Goal: Task Accomplishment & Management: Manage account settings

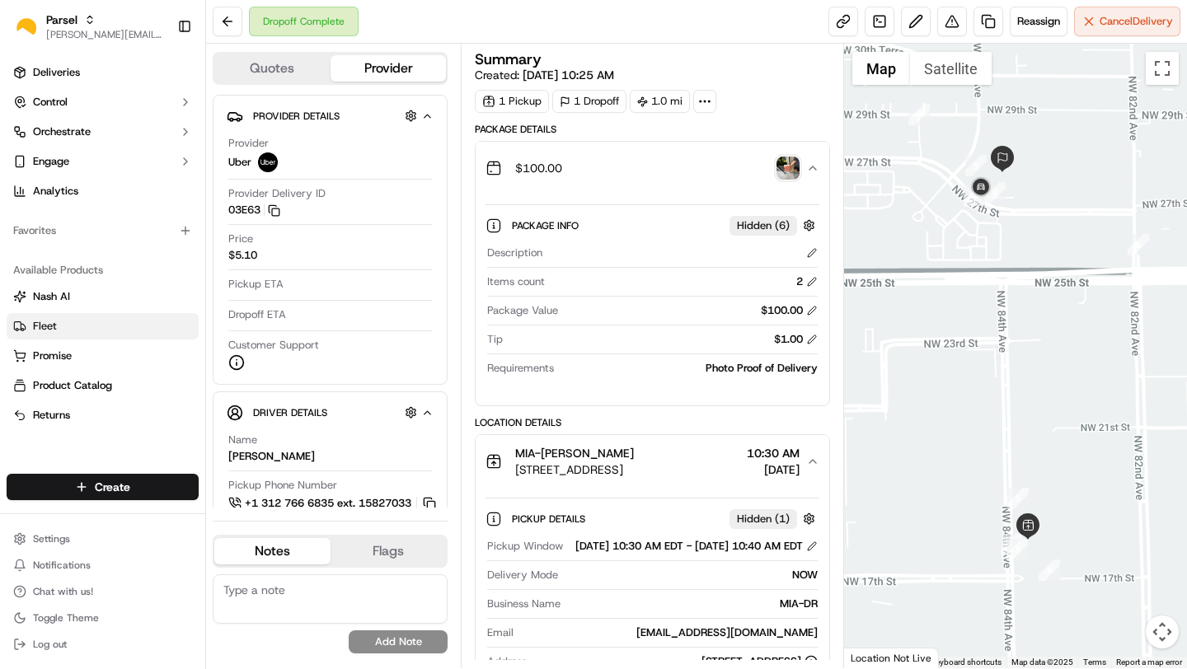
scroll to position [75, 0]
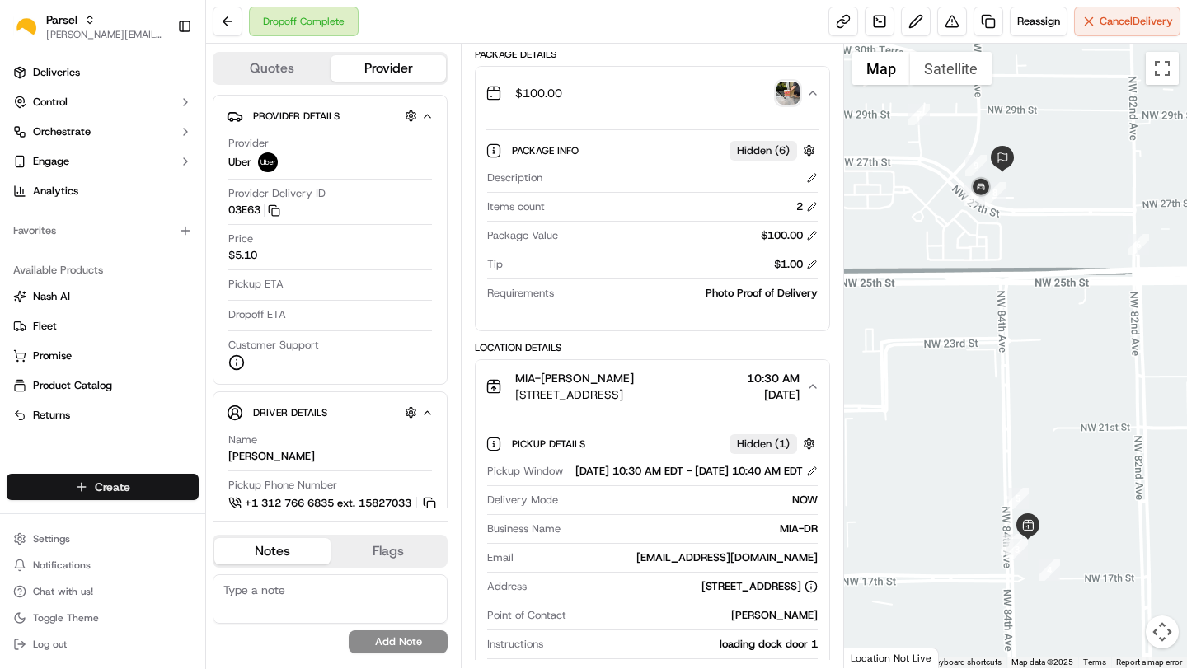
click at [138, 484] on html "Parsel [EMAIL_ADDRESS][PERSON_NAME][DOMAIN_NAME] Toggle Sidebar Deliveries Cont…" at bounding box center [593, 334] width 1187 height 669
click at [315, 508] on link "Delivery" at bounding box center [298, 518] width 184 height 30
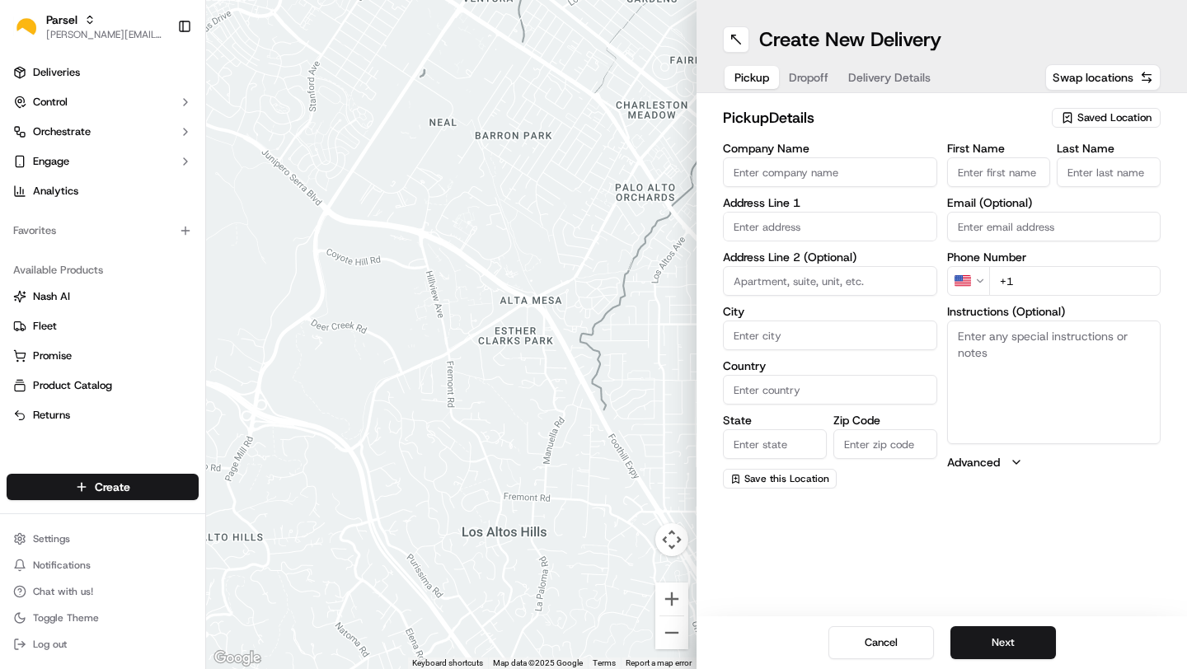
click at [784, 176] on input "Company Name" at bounding box center [830, 172] width 214 height 30
type input "MIA-DR"
type input "1701 NW 84th Ave"
type input "Miami"
type input "United States"
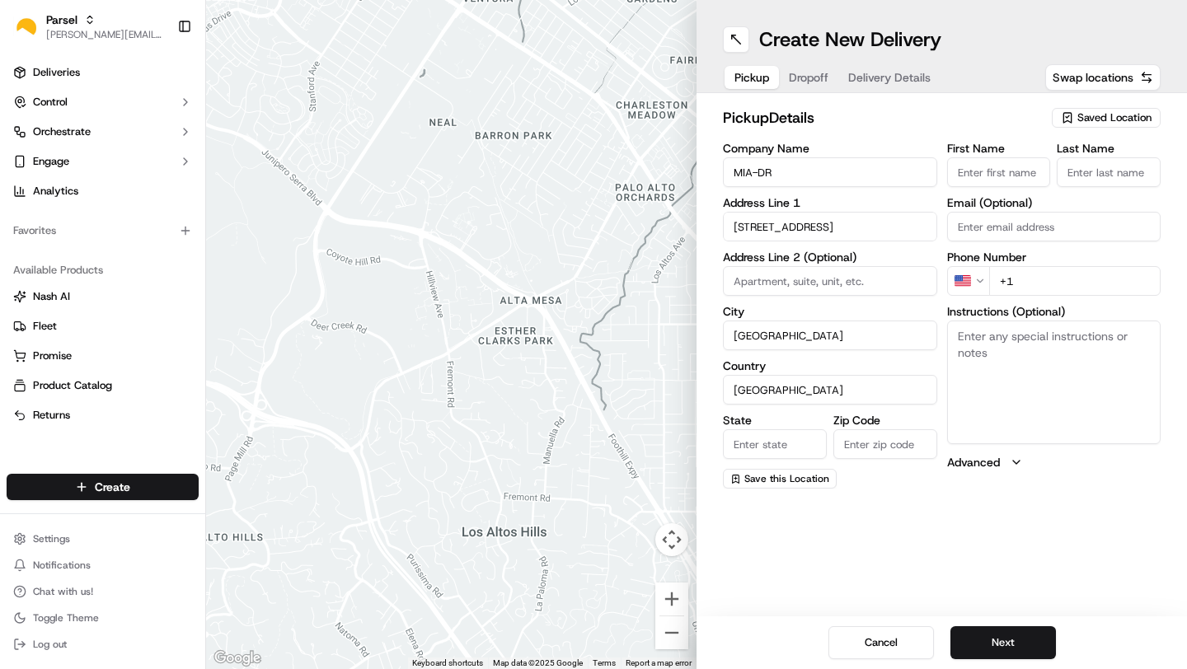
type input "FL"
type input "33126"
type input "Sharon"
type input "Campuzano"
type input "mia-dr@saltbox.com"
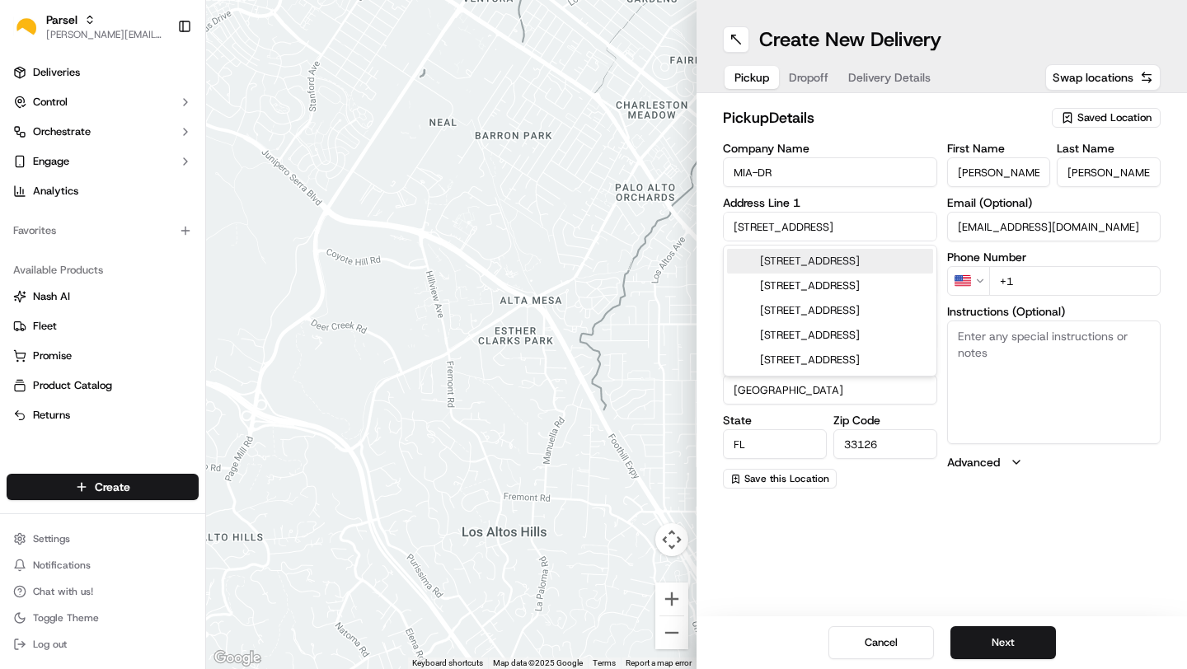
click at [811, 268] on div "1701 Northwest 84th Avenue, Miami, FL" at bounding box center [830, 261] width 206 height 25
type input "1701 Northwest 84th Avenue"
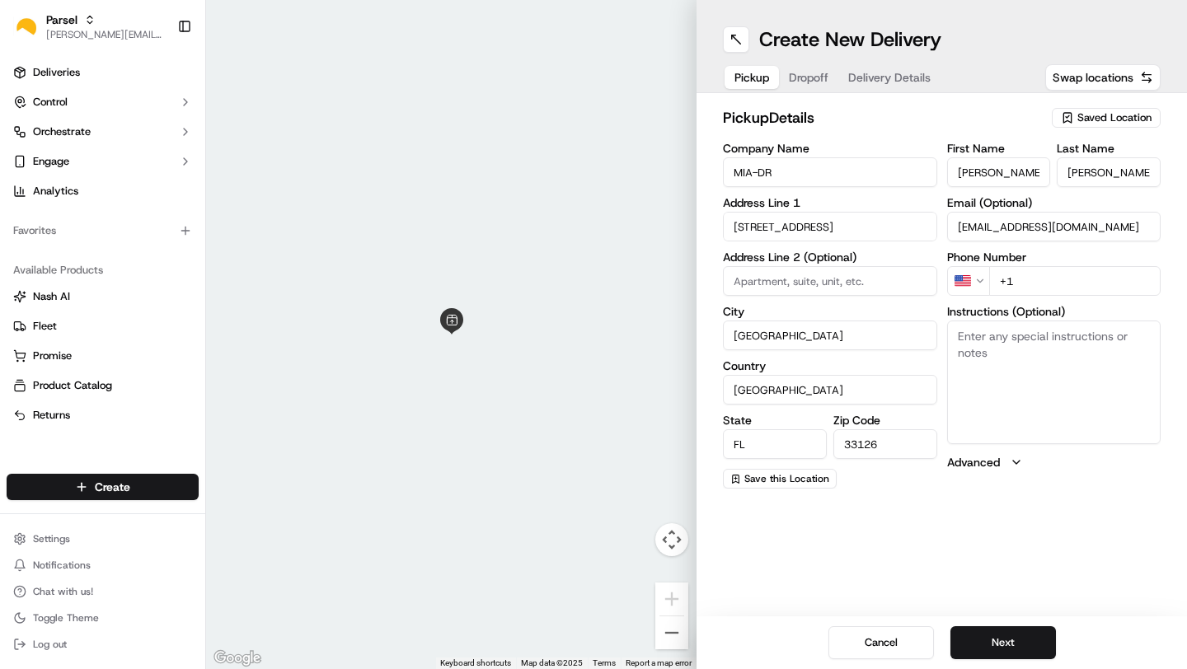
click at [1048, 282] on input "+1" at bounding box center [1075, 281] width 172 height 30
click at [1011, 279] on input "+7 866 68" at bounding box center [1075, 281] width 172 height 30
click at [1039, 282] on input "+1 866 68" at bounding box center [1075, 281] width 172 height 30
type input "+1 786 668 3020"
click at [1051, 356] on textarea "Instructions (Optional)" at bounding box center [1054, 383] width 214 height 124
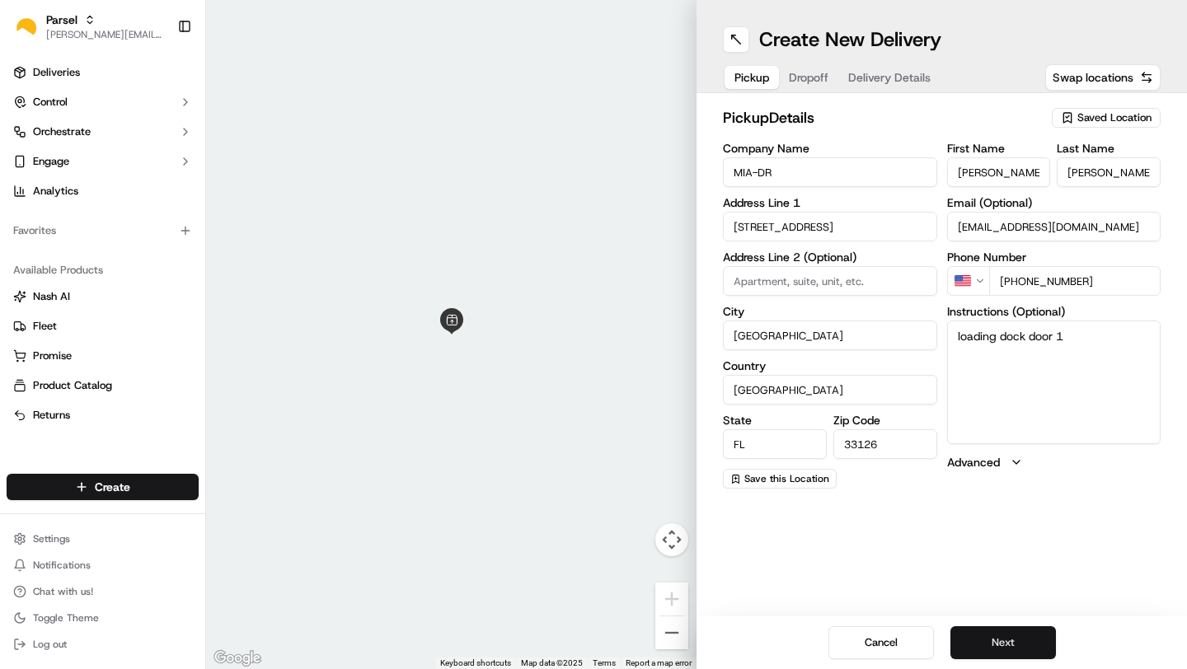
type textarea "loading dock door 1"
click at [1021, 635] on button "Next" at bounding box center [1002, 642] width 105 height 33
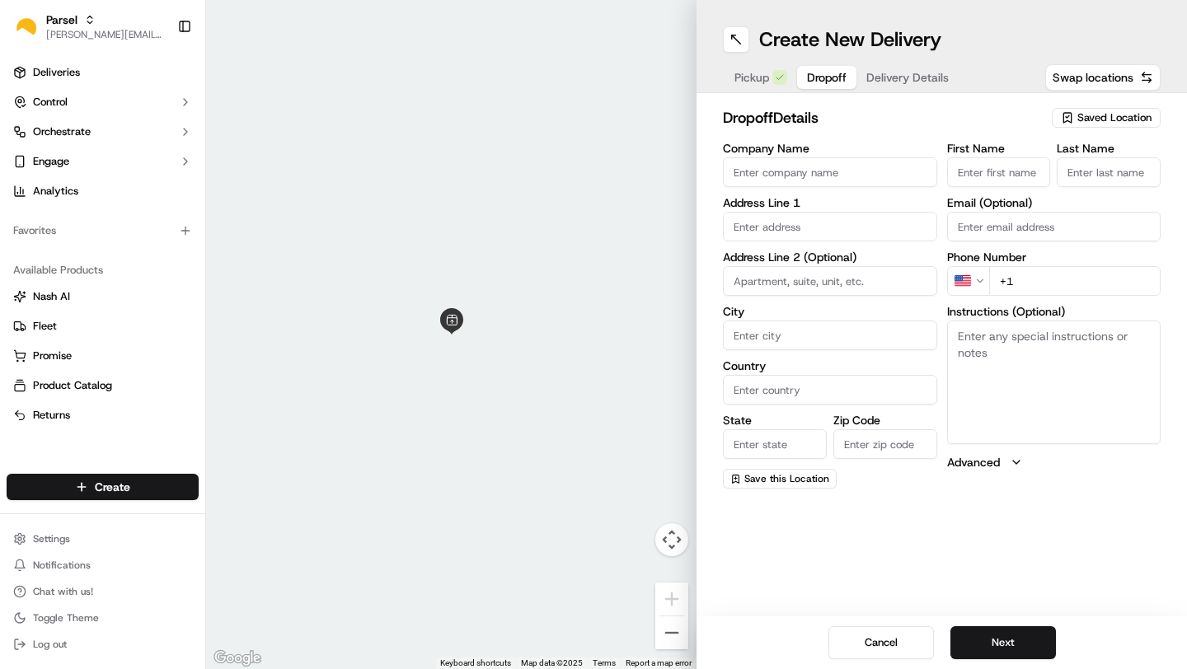
click at [738, 173] on input "Company Name" at bounding box center [830, 172] width 214 height 30
type input "SpeedX - [MEDICAL_DATA]"
type input "8315 NW 27th St"
type input "suite 300"
type input "Doral"
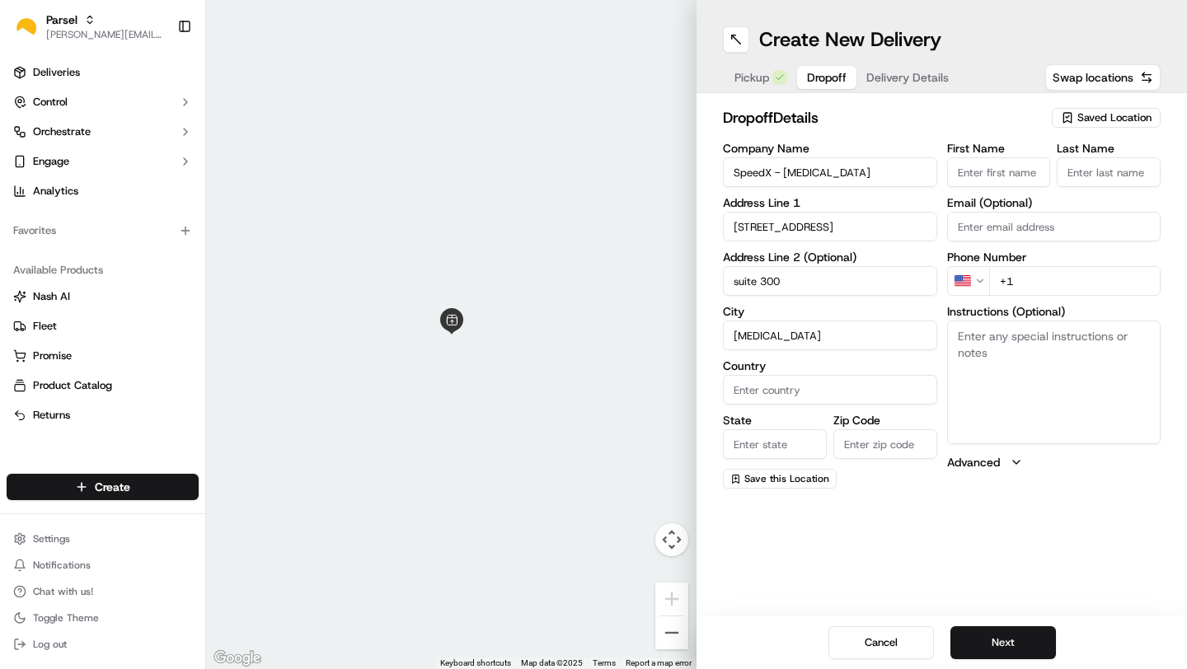
type input "United States"
type input "FL"
type input "33122"
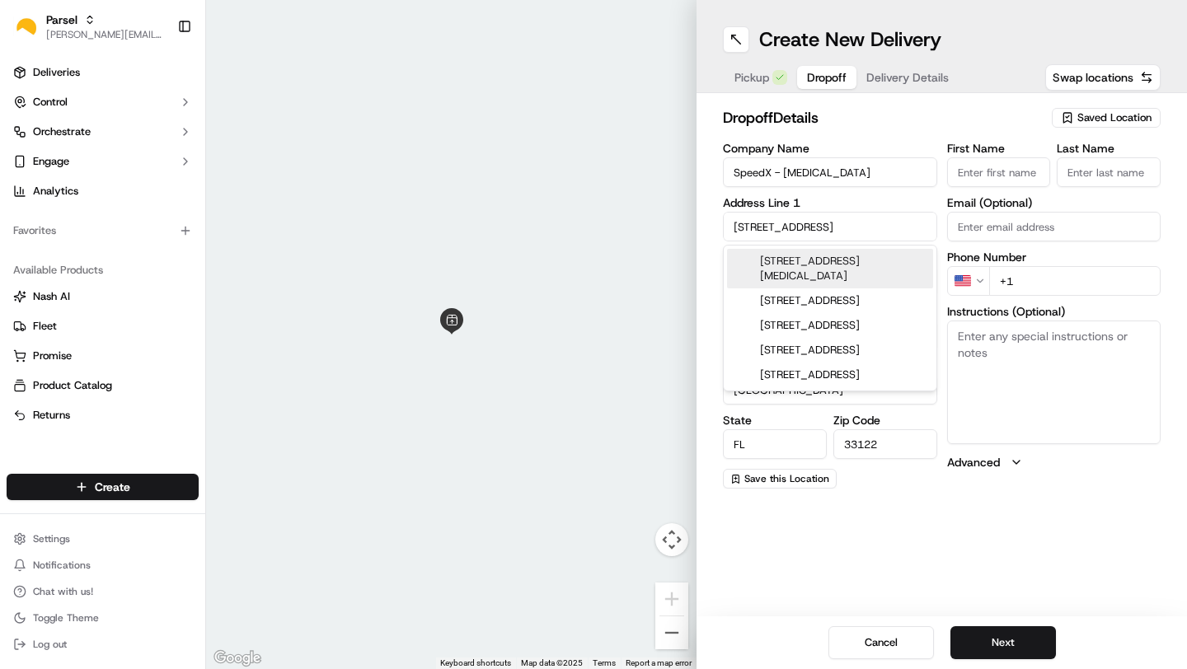
click at [1127, 119] on span "Saved Location" at bounding box center [1114, 117] width 74 height 15
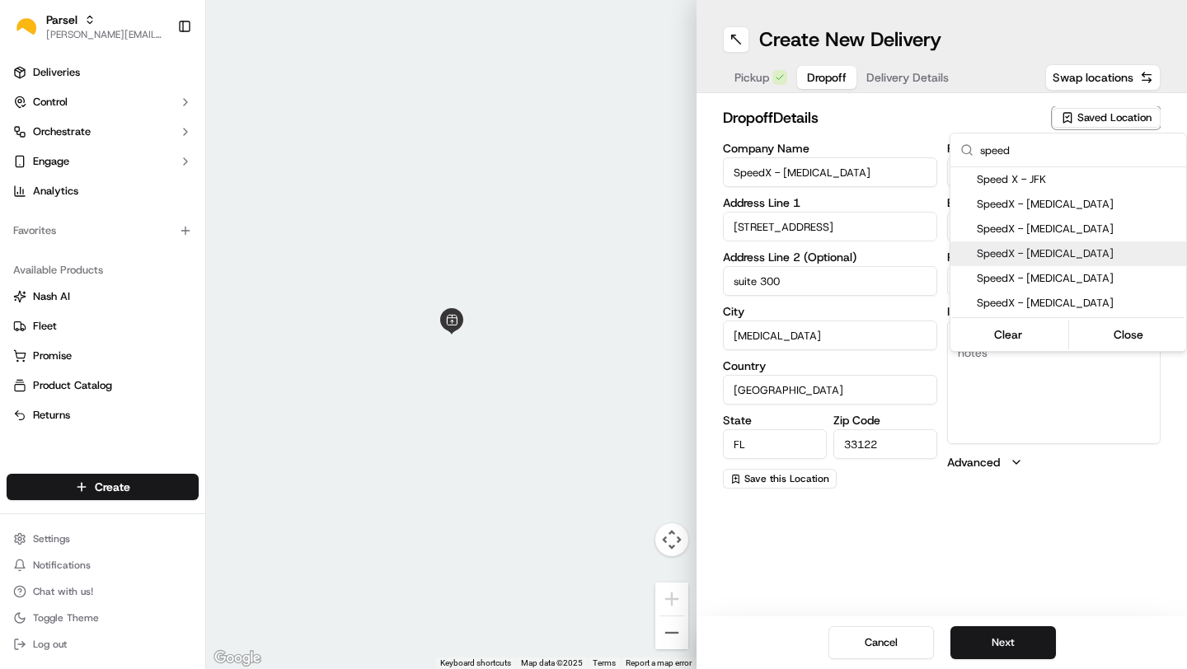
type input "speed"
click at [1113, 249] on span "SpeedX - [MEDICAL_DATA]" at bounding box center [1077, 253] width 203 height 15
type input "US"
type input "+1 786 307 7112"
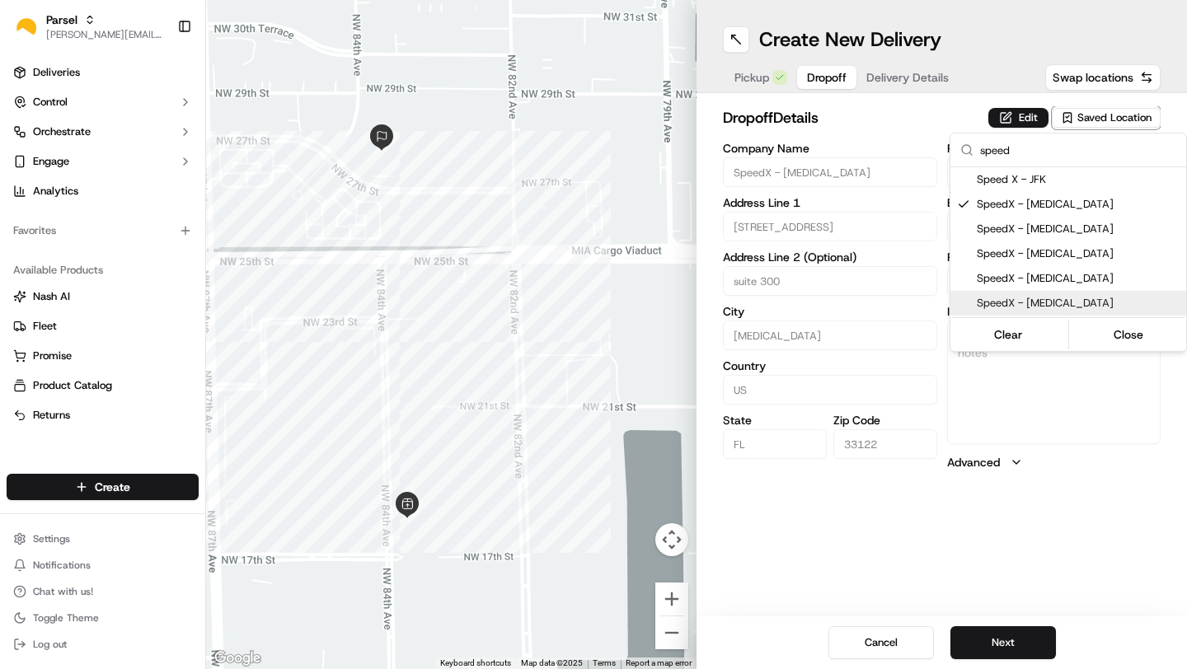
click at [1007, 507] on html "Parsel sharon.campuzano@saltbox.com Toggle Sidebar Deliveries Control Orchestra…" at bounding box center [593, 334] width 1187 height 669
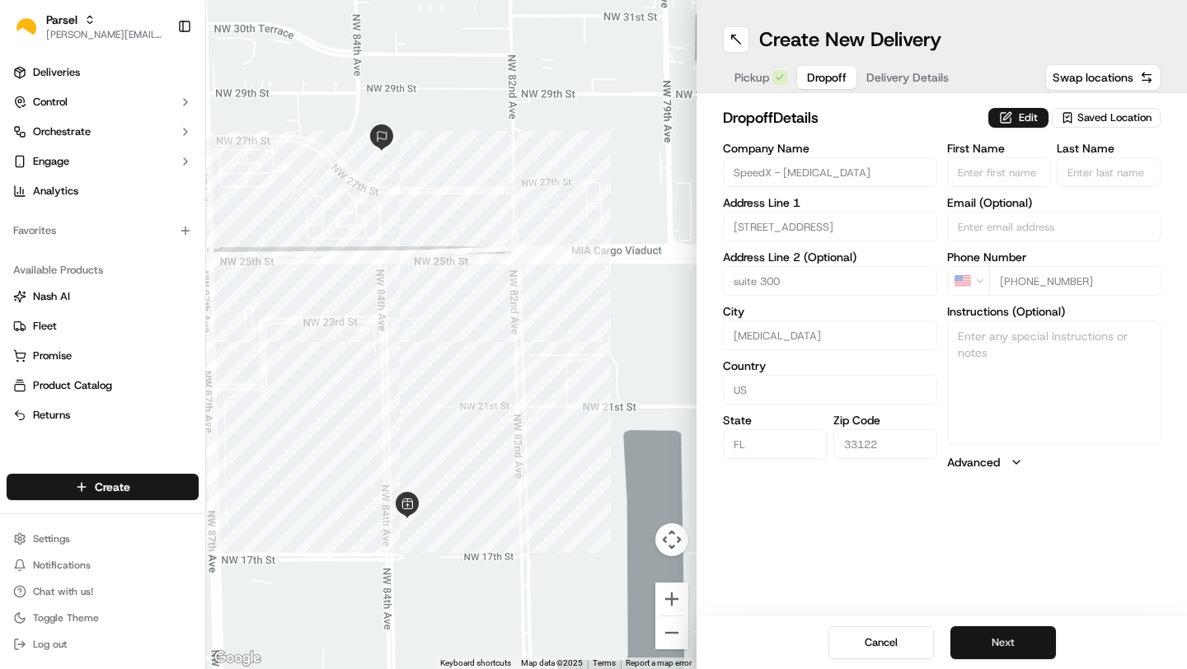
click at [971, 640] on button "Next" at bounding box center [1002, 642] width 105 height 33
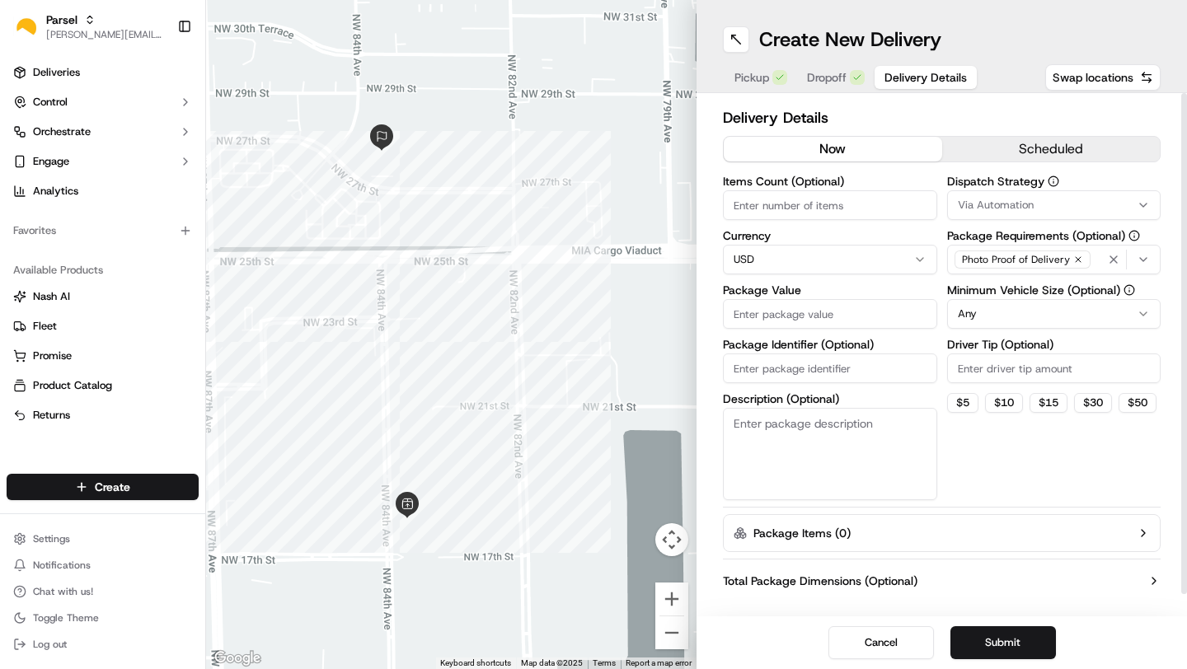
click at [794, 208] on input "Items Count (Optional)" at bounding box center [830, 205] width 214 height 30
type input "2"
click at [792, 321] on input "Package Value" at bounding box center [830, 314] width 214 height 30
type input "100"
click at [1042, 373] on input "Driver Tip (Optional)" at bounding box center [1054, 369] width 214 height 30
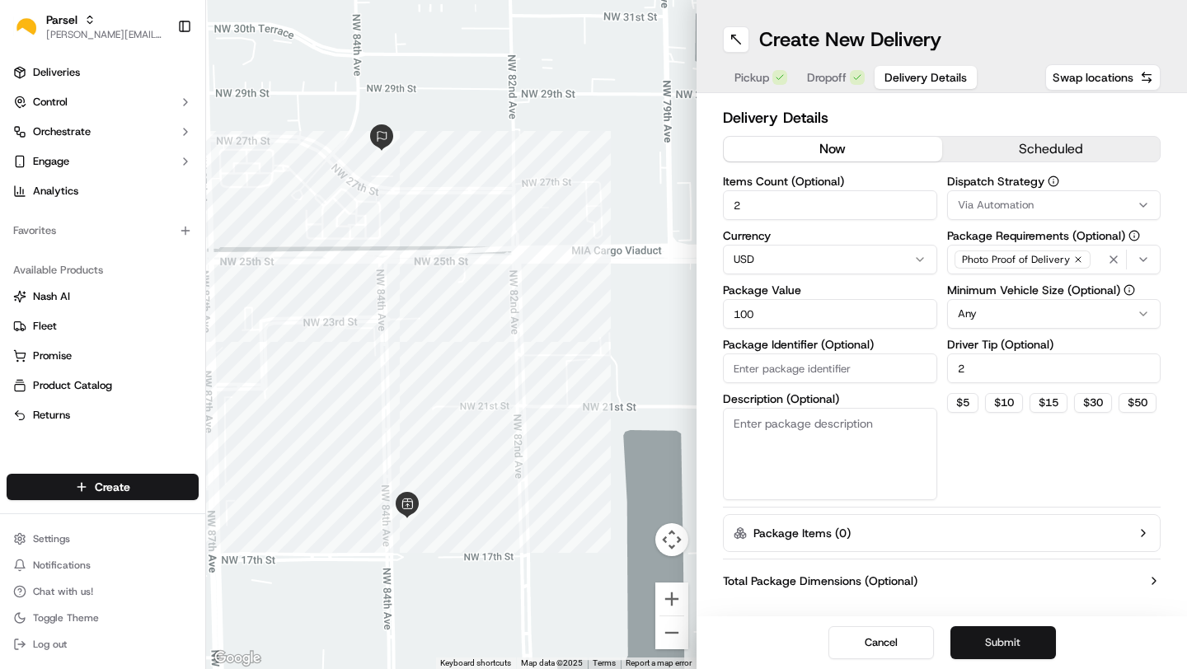
type input "2"
click at [973, 641] on button "Submit" at bounding box center [1002, 642] width 105 height 33
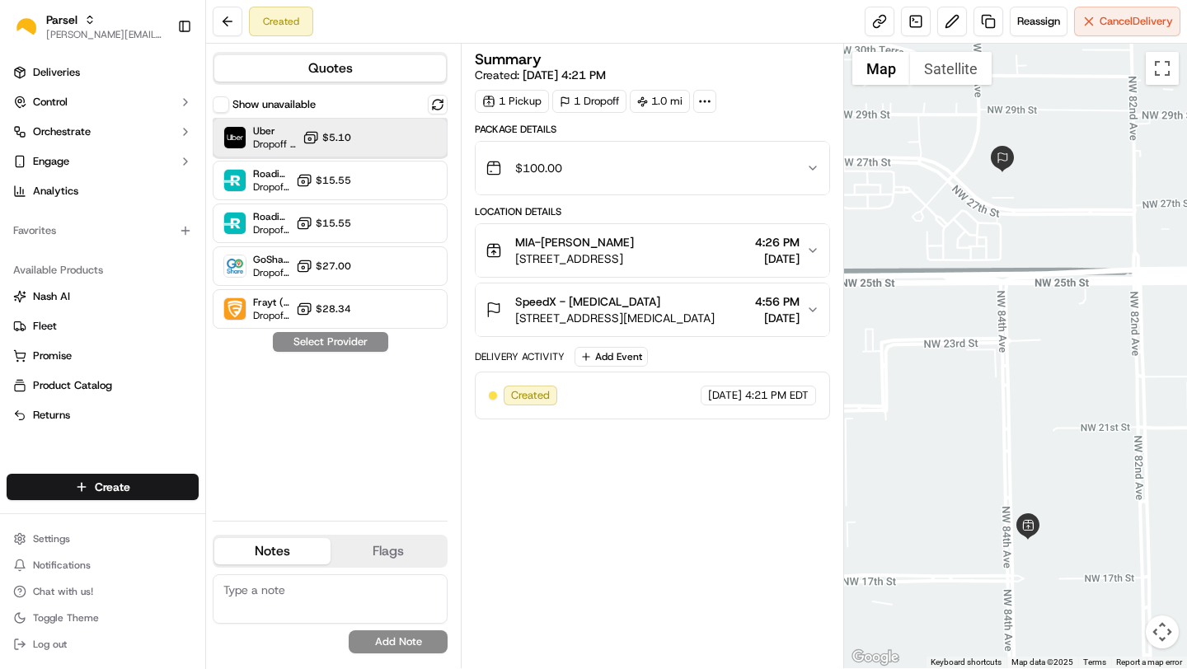
click at [363, 147] on div "Uber Dropoff ETA 26 minutes $5.10" at bounding box center [330, 138] width 235 height 40
click at [808, 238] on button "MIA-DR Sharon Campuzano 1701 NW 84th Ave, Miami, FL 33126, USA 4:26 PM 09/16/20…" at bounding box center [651, 250] width 353 height 53
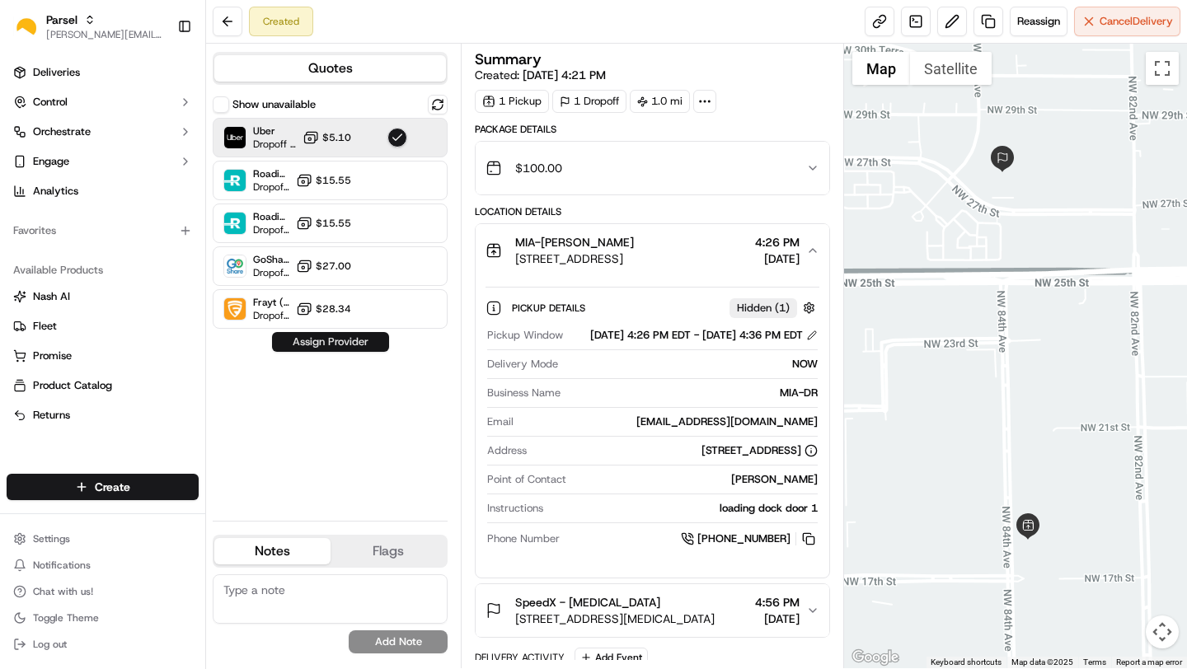
click at [306, 343] on button "Assign Provider" at bounding box center [330, 342] width 117 height 20
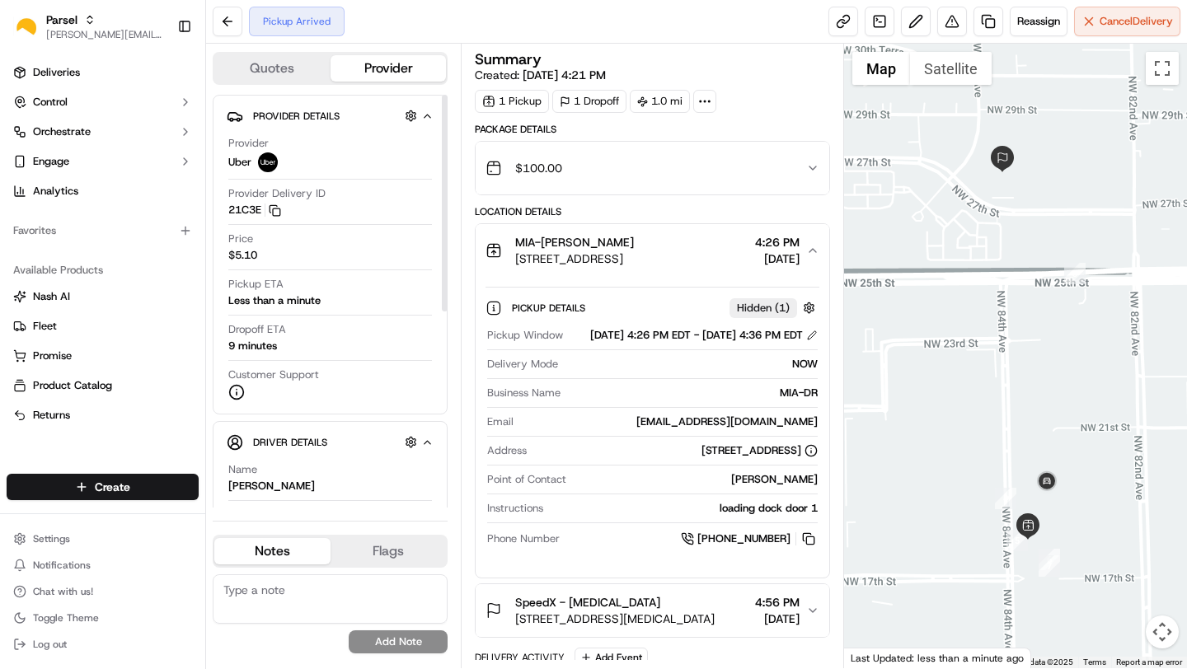
click at [236, 437] on icon "button" at bounding box center [235, 442] width 16 height 16
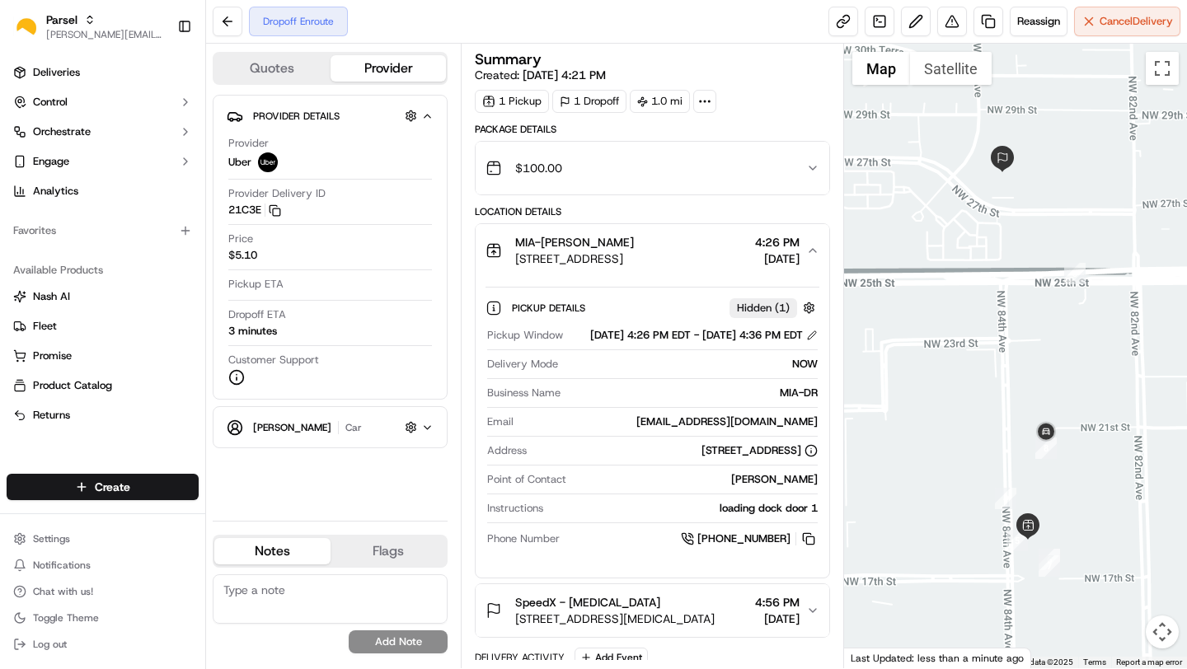
click at [279, 285] on span "Pickup ETA" at bounding box center [255, 284] width 55 height 15
click at [257, 615] on textarea at bounding box center [330, 598] width 235 height 49
click at [414, 113] on button "button" at bounding box center [410, 115] width 21 height 21
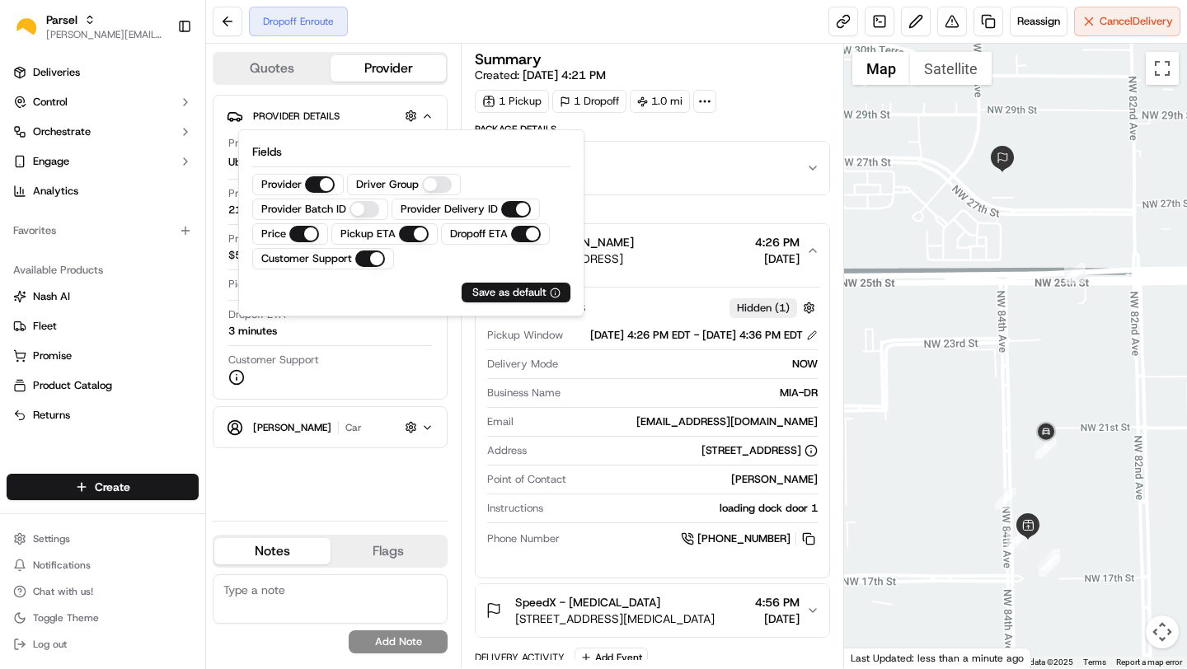
click at [450, 29] on div "Dropoff Enroute Reassign Cancel Delivery" at bounding box center [696, 22] width 981 height 44
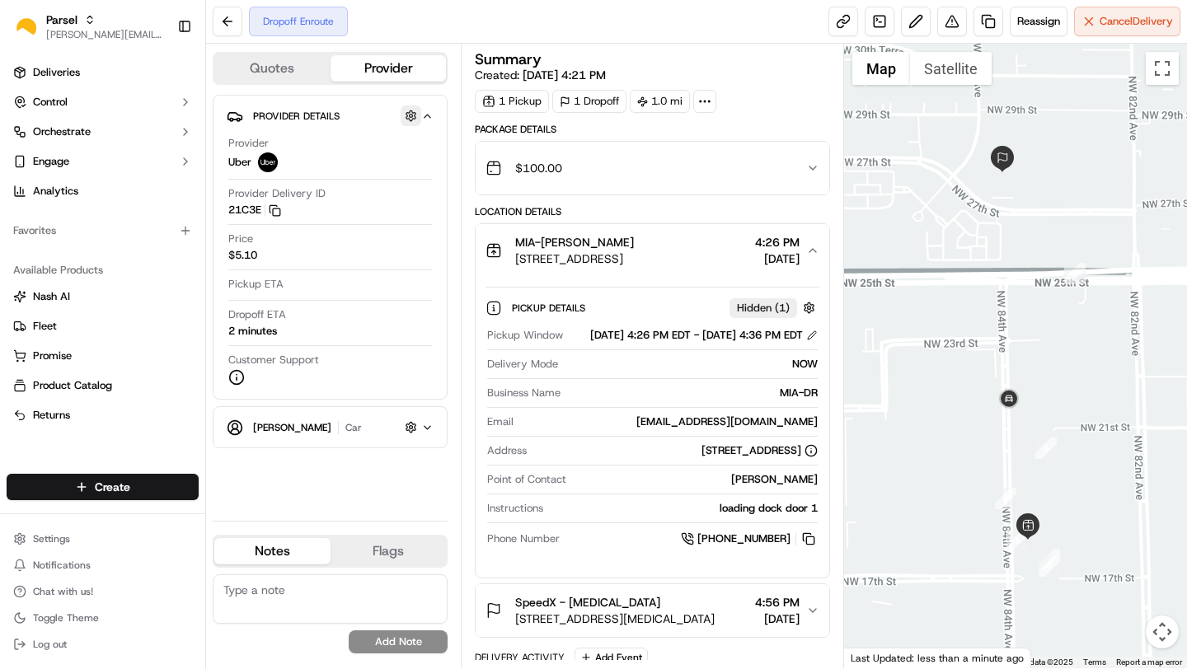
click at [408, 114] on button "button" at bounding box center [410, 115] width 21 height 21
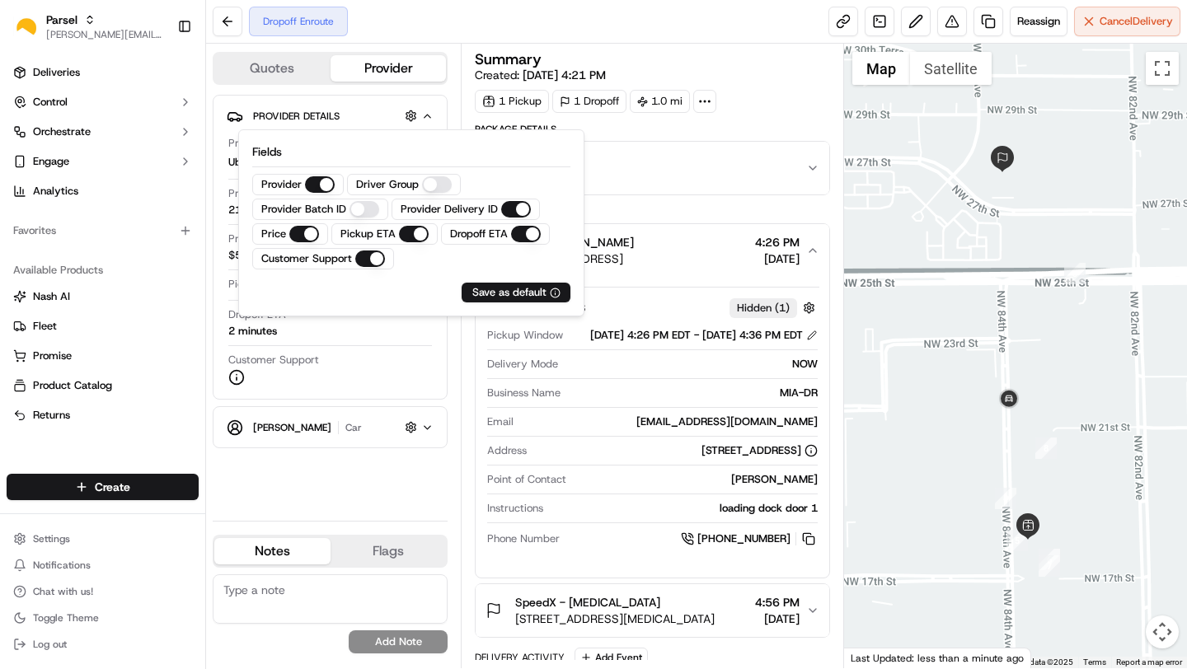
click at [452, 97] on div "Quotes Provider Provider Details Hidden ( 2 ) Provider Uber Provider Delivery I…" at bounding box center [333, 356] width 255 height 625
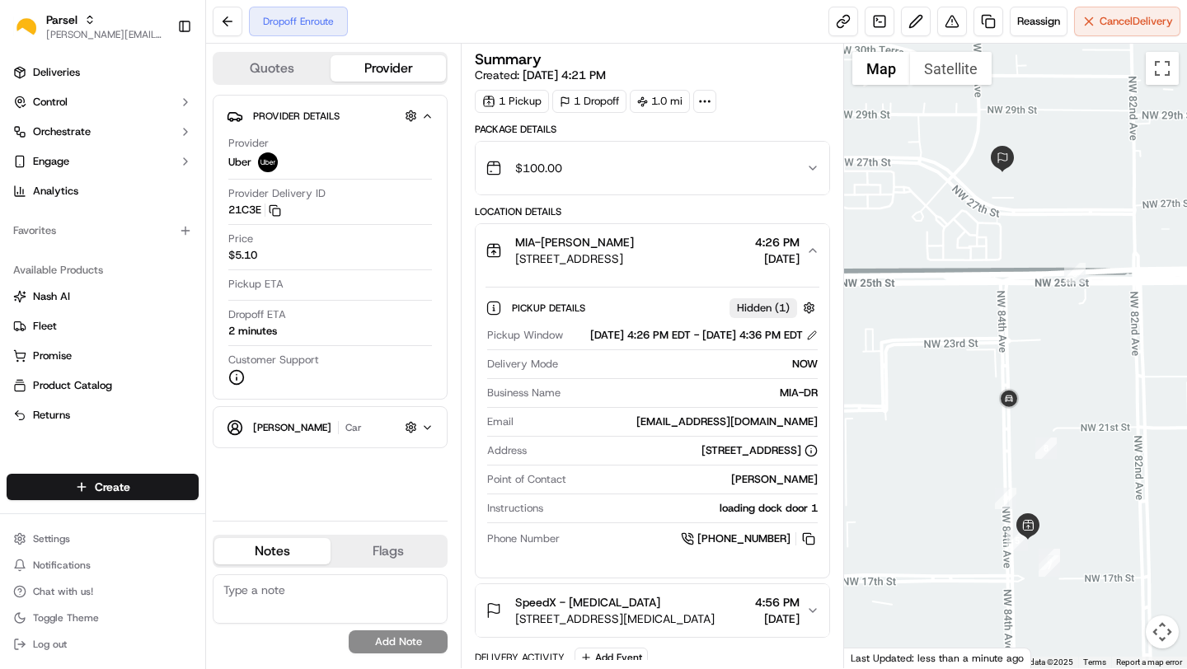
click at [238, 428] on icon "button" at bounding box center [235, 427] width 16 height 16
click at [237, 380] on icon at bounding box center [236, 377] width 16 height 16
click at [254, 369] on div "Customer Support" at bounding box center [330, 369] width 204 height 33
click at [232, 376] on icon at bounding box center [236, 377] width 16 height 16
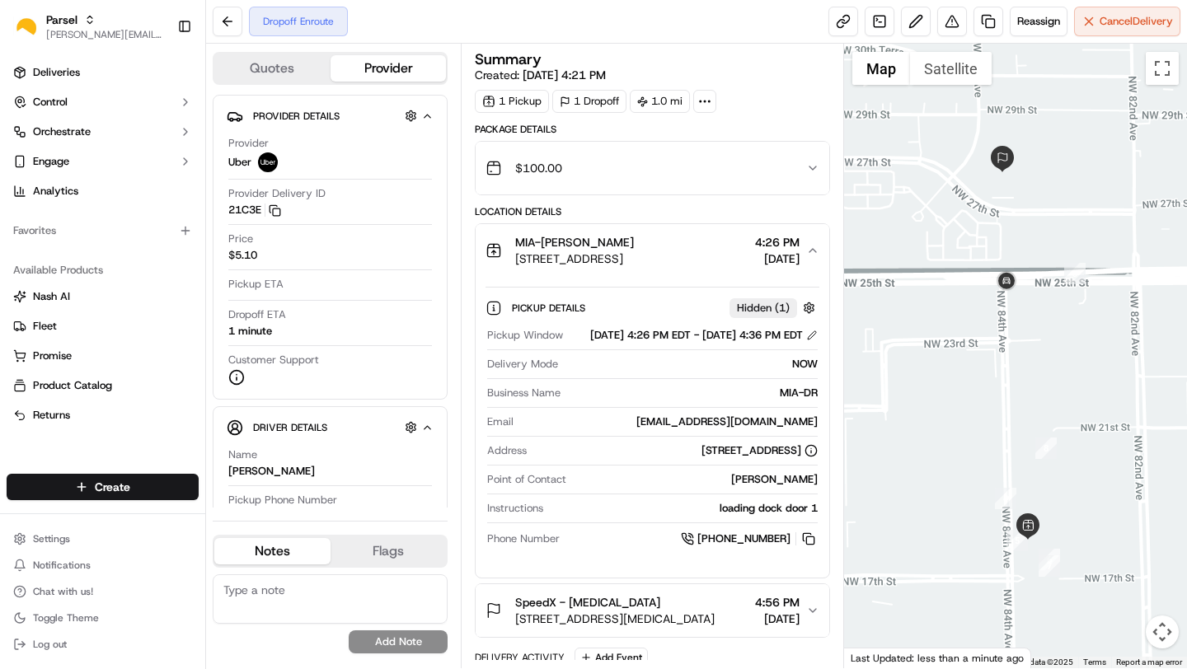
click at [251, 508] on div "Quotes Provider Provider Details Hidden ( 2 ) Provider Uber Provider Delivery I…" at bounding box center [333, 356] width 255 height 625
click at [283, 503] on span "Pickup Phone Number" at bounding box center [282, 500] width 109 height 15
click at [353, 503] on div "Pickup Phone Number +1 312 766 6835 ext. 78804019" at bounding box center [330, 510] width 204 height 35
click at [260, 593] on textarea at bounding box center [330, 598] width 235 height 49
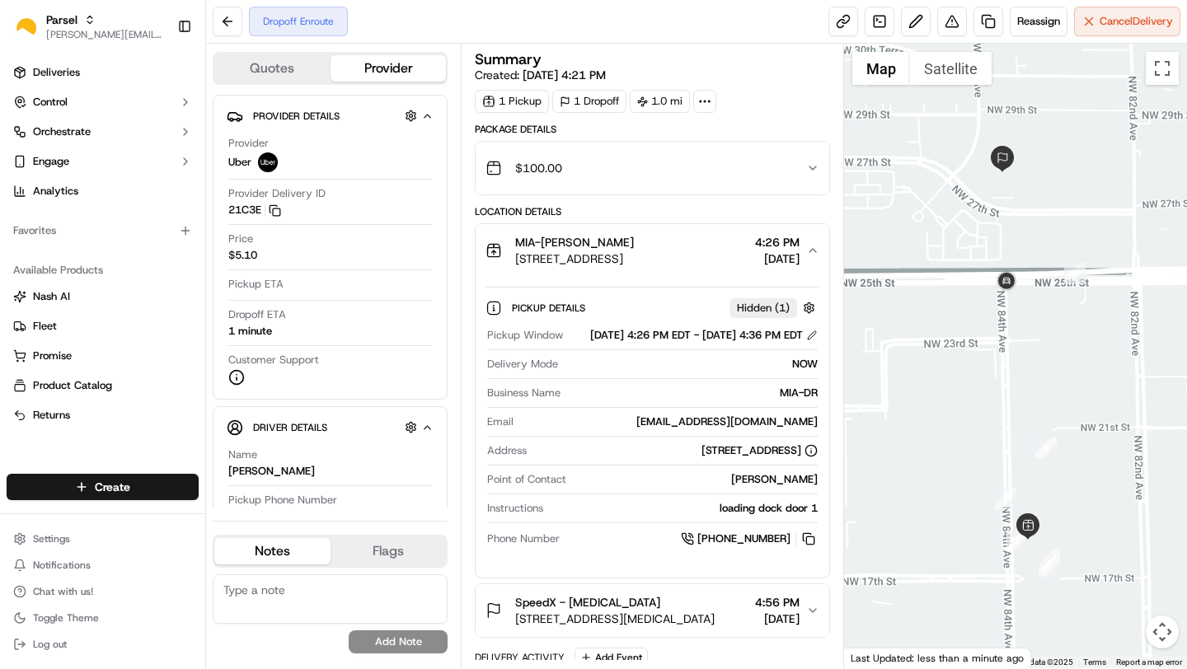
click at [392, 548] on button "Flags" at bounding box center [388, 551] width 116 height 26
click at [276, 598] on textarea at bounding box center [330, 598] width 235 height 49
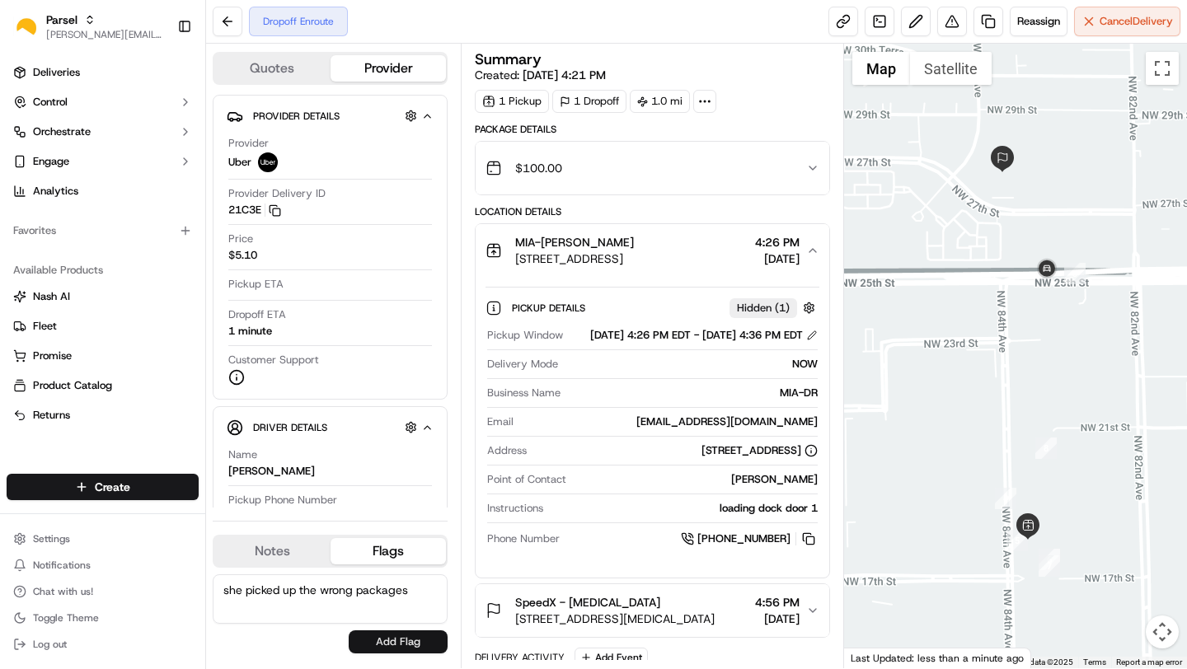
type textarea "she picked up the wrong packages"
click at [368, 641] on button "Add Flag" at bounding box center [398, 641] width 99 height 23
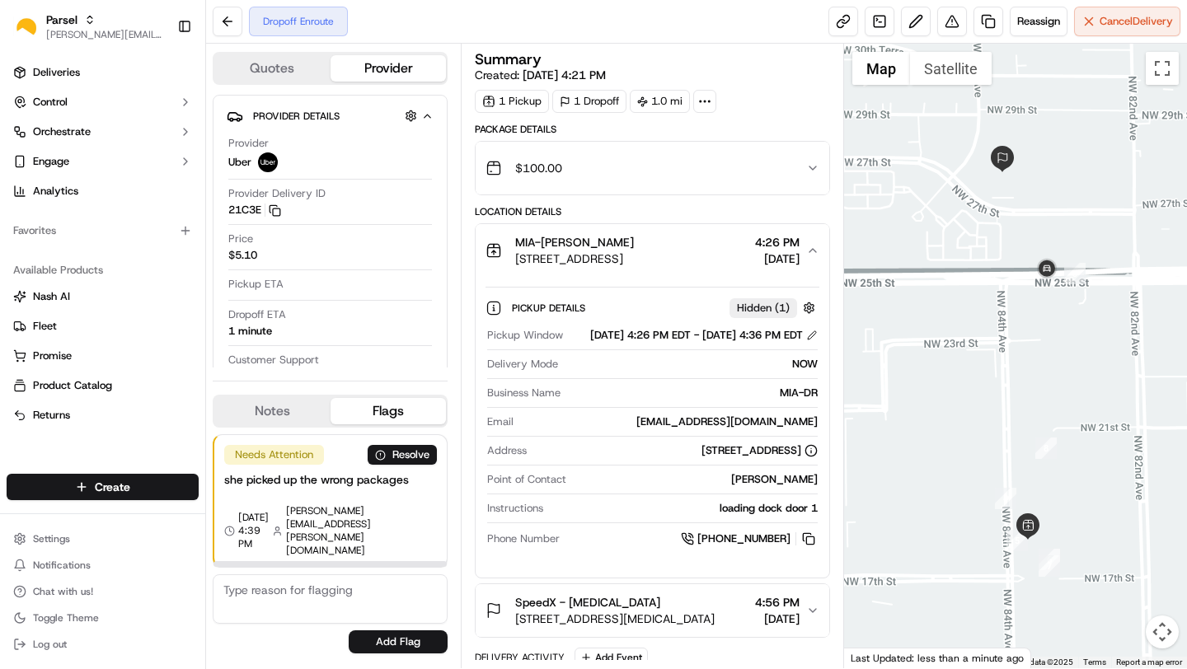
click at [269, 589] on textarea at bounding box center [330, 598] width 235 height 49
type textarea "never showed top the door"
click at [367, 649] on button "Add Flag" at bounding box center [398, 641] width 99 height 23
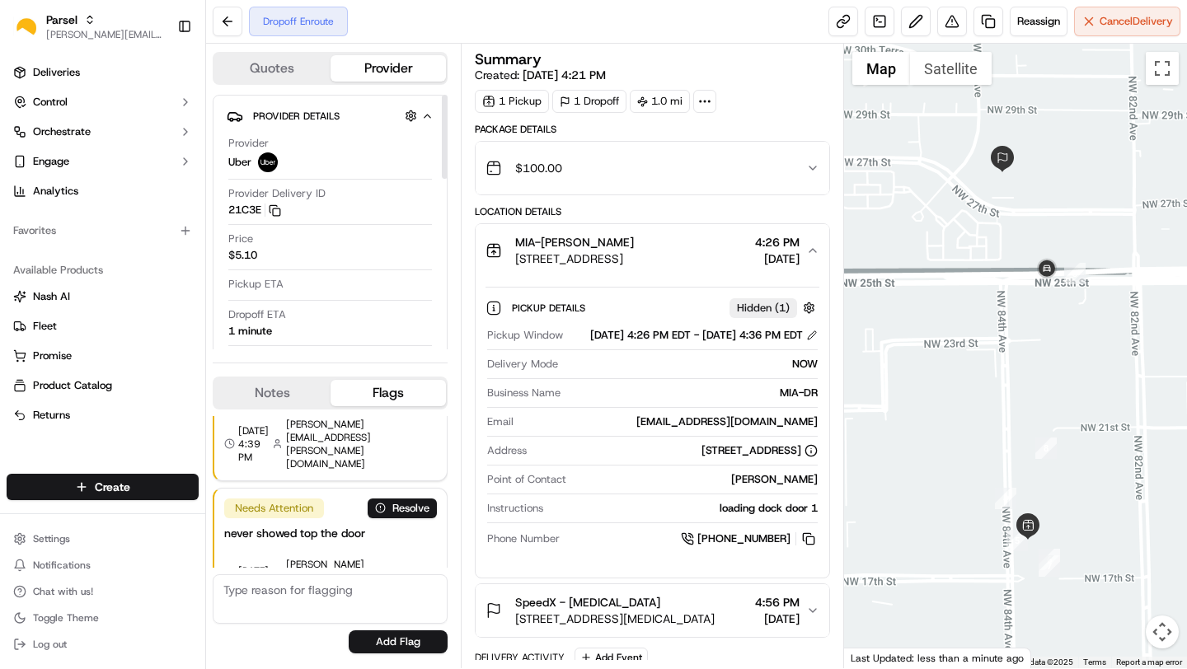
click at [279, 75] on button "Quotes" at bounding box center [272, 68] width 116 height 26
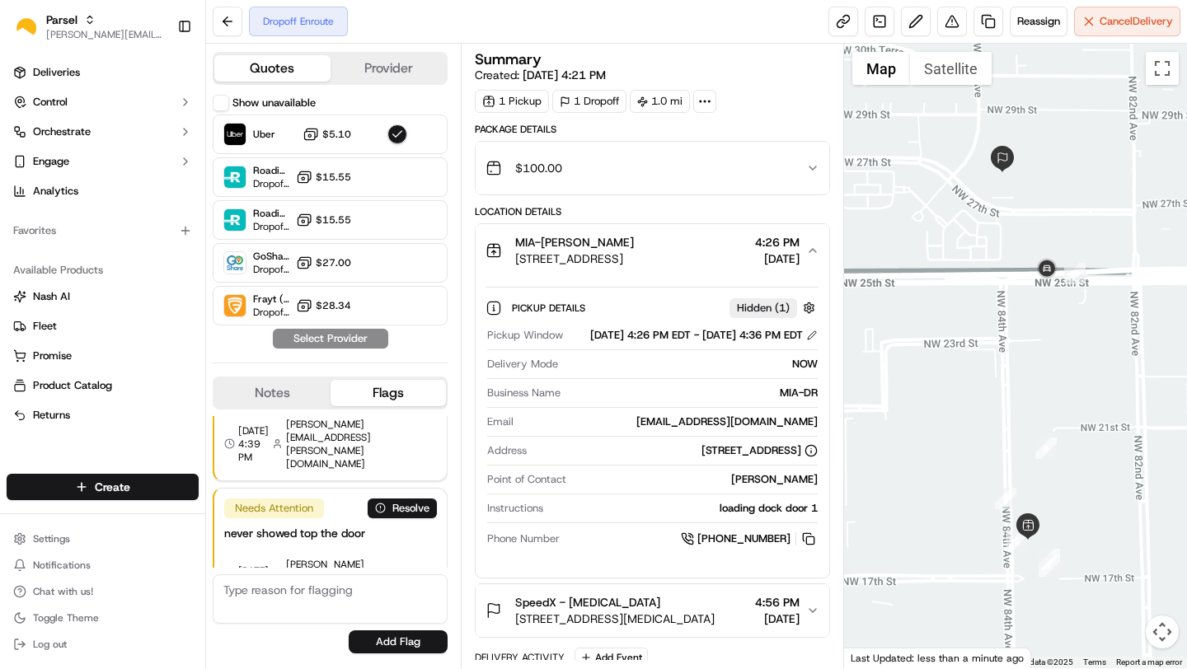
click at [362, 72] on button "Provider" at bounding box center [388, 68] width 116 height 26
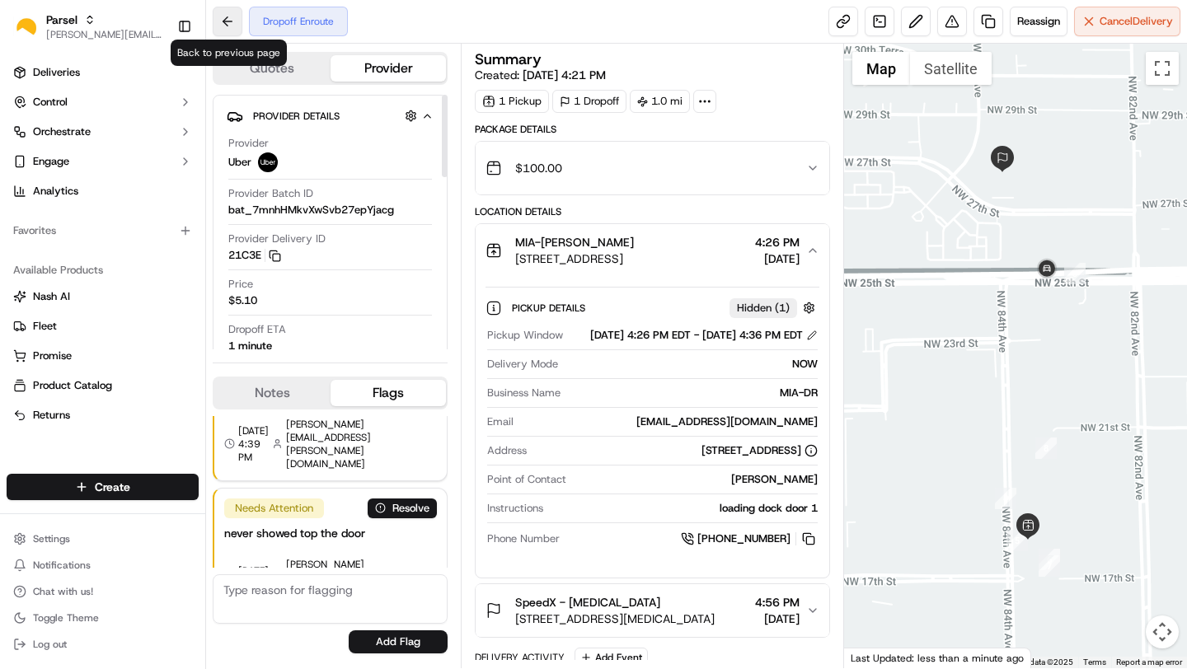
click at [224, 21] on button at bounding box center [228, 22] width 30 height 30
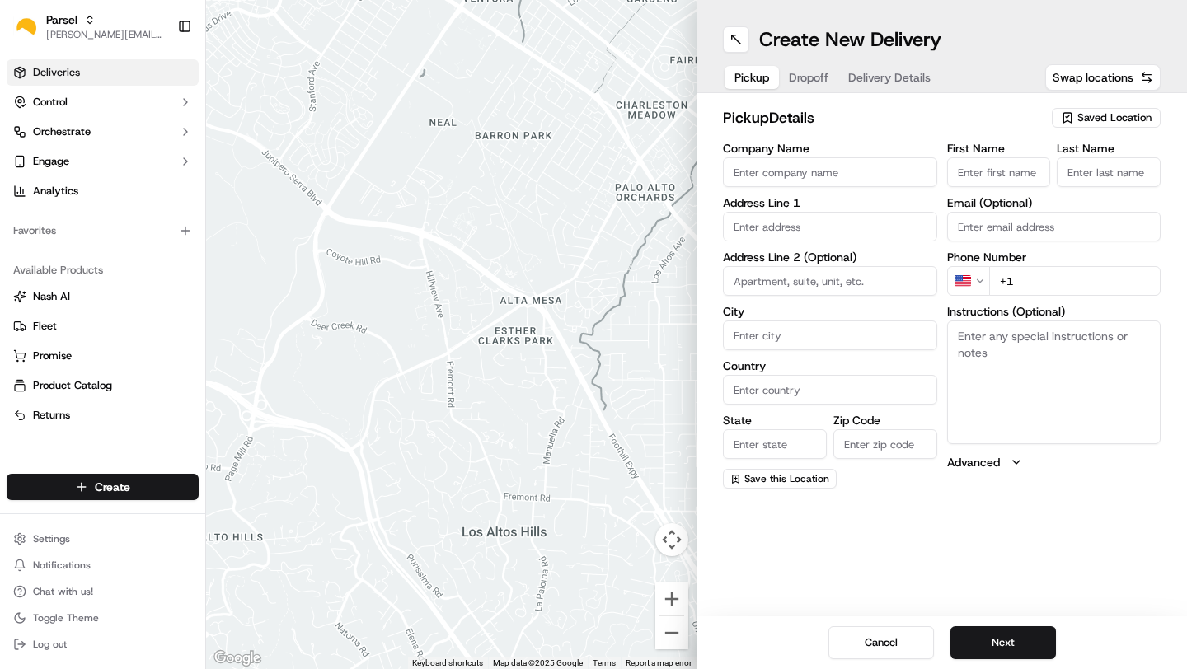
click at [99, 70] on link "Deliveries" at bounding box center [103, 72] width 192 height 26
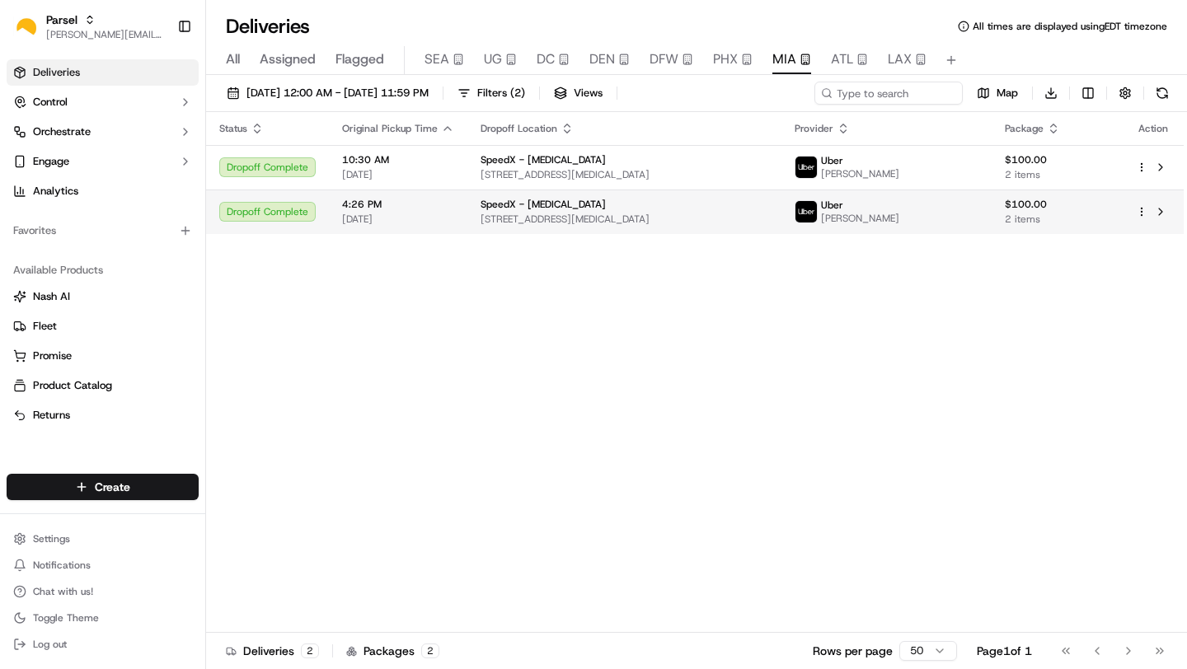
click at [300, 215] on div "Dropoff Complete" at bounding box center [267, 212] width 96 height 20
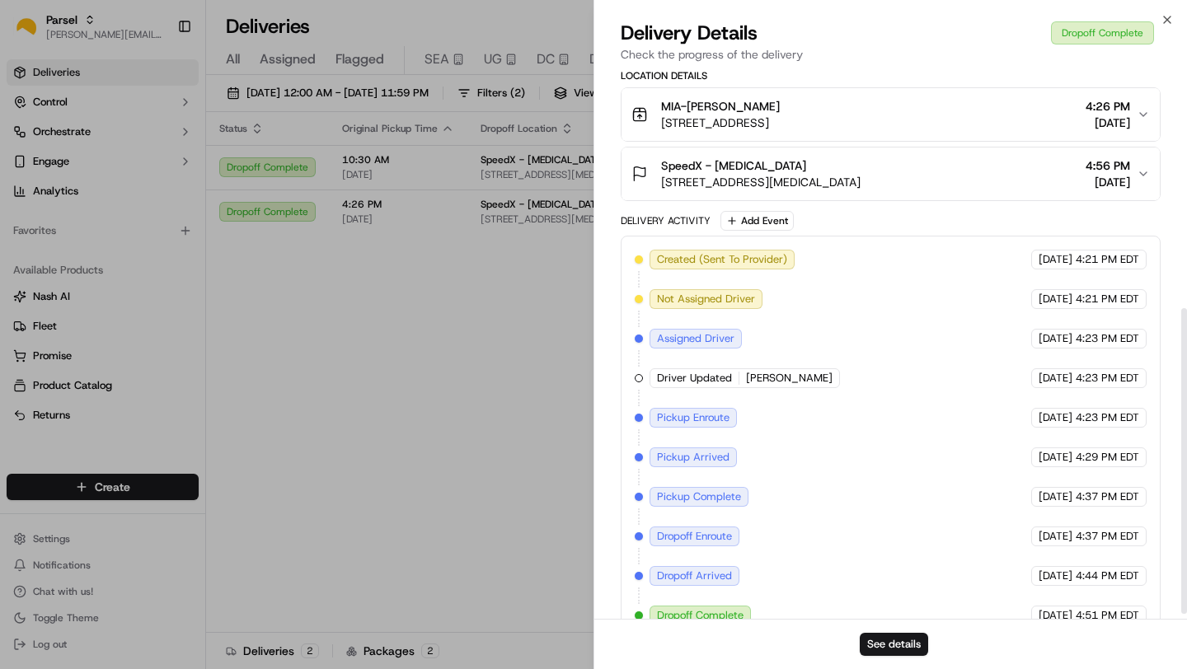
scroll to position [438, 0]
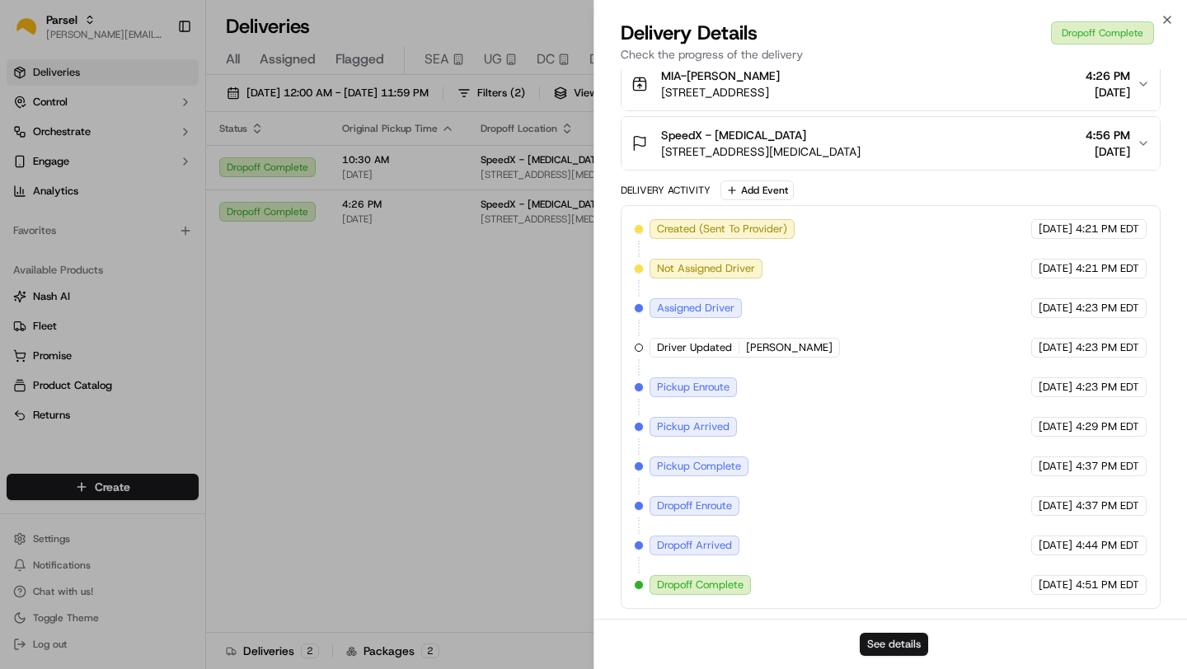
click at [890, 642] on button "See details" at bounding box center [893, 644] width 68 height 23
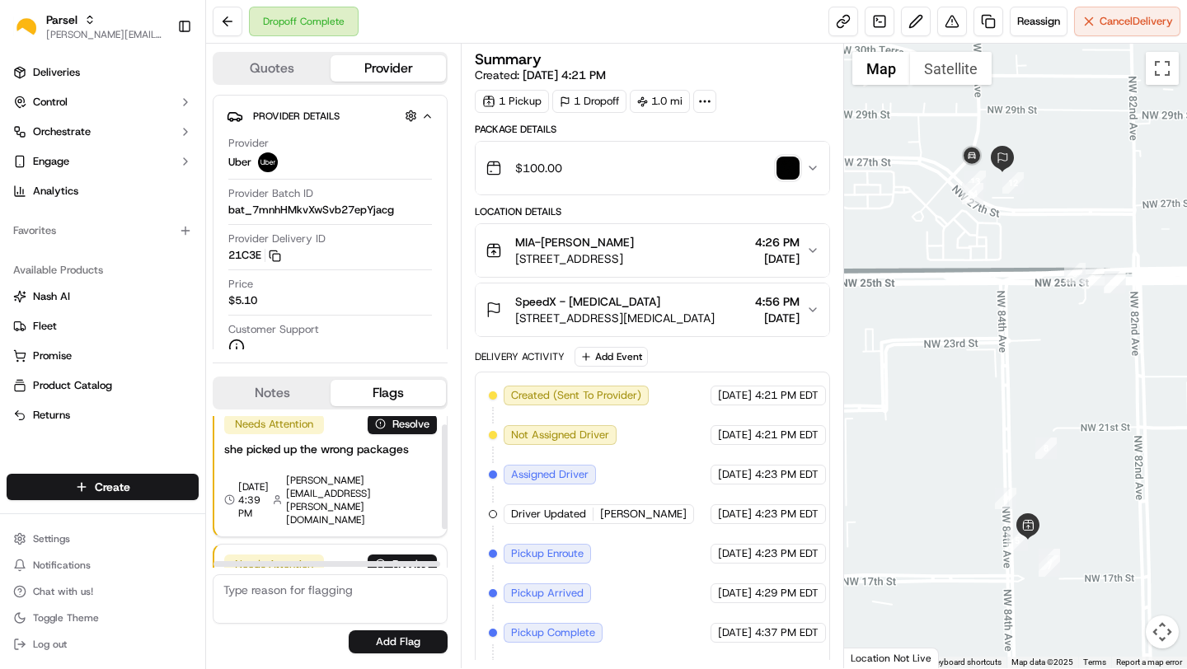
scroll to position [12, 27]
click at [407, 431] on button "Resolve" at bounding box center [402, 424] width 69 height 20
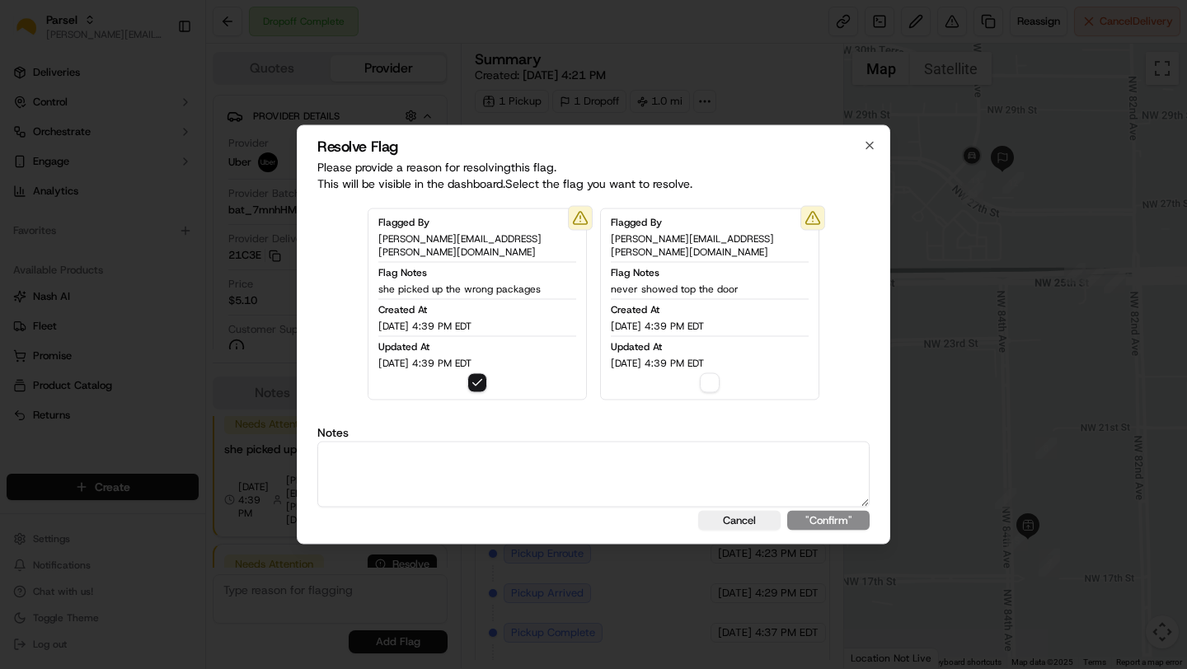
click at [480, 460] on textarea at bounding box center [593, 475] width 552 height 66
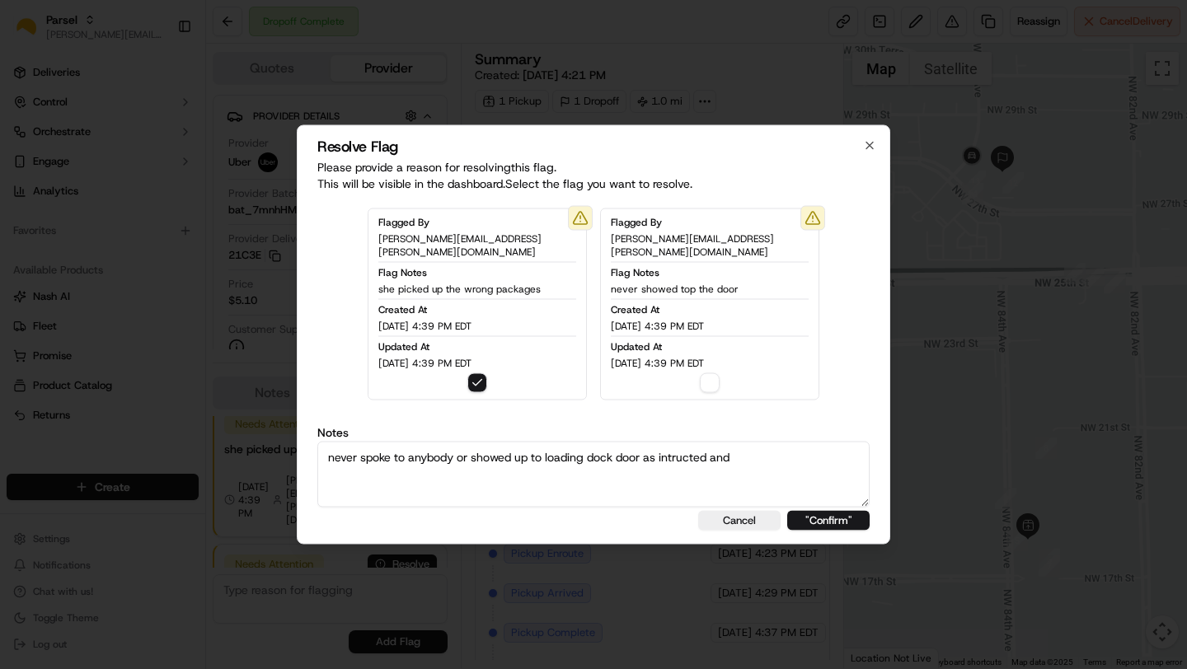
click at [651, 447] on textarea "never spoke to anybody or showed up to loading dock door as intructed and" at bounding box center [593, 475] width 552 height 66
click at [727, 455] on textarea "never spoke to anybody or showed up to loading dock door 1 as intructed and" at bounding box center [593, 475] width 552 height 66
click at [717, 452] on textarea "never spoke to anybody or showed up to loading dock door 1 as 1 and" at bounding box center [593, 475] width 552 height 66
type textarea "never spoke to anybody or showed up to loading dock door 1 as intructed."
click at [735, 429] on label "Notes" at bounding box center [593, 433] width 552 height 12
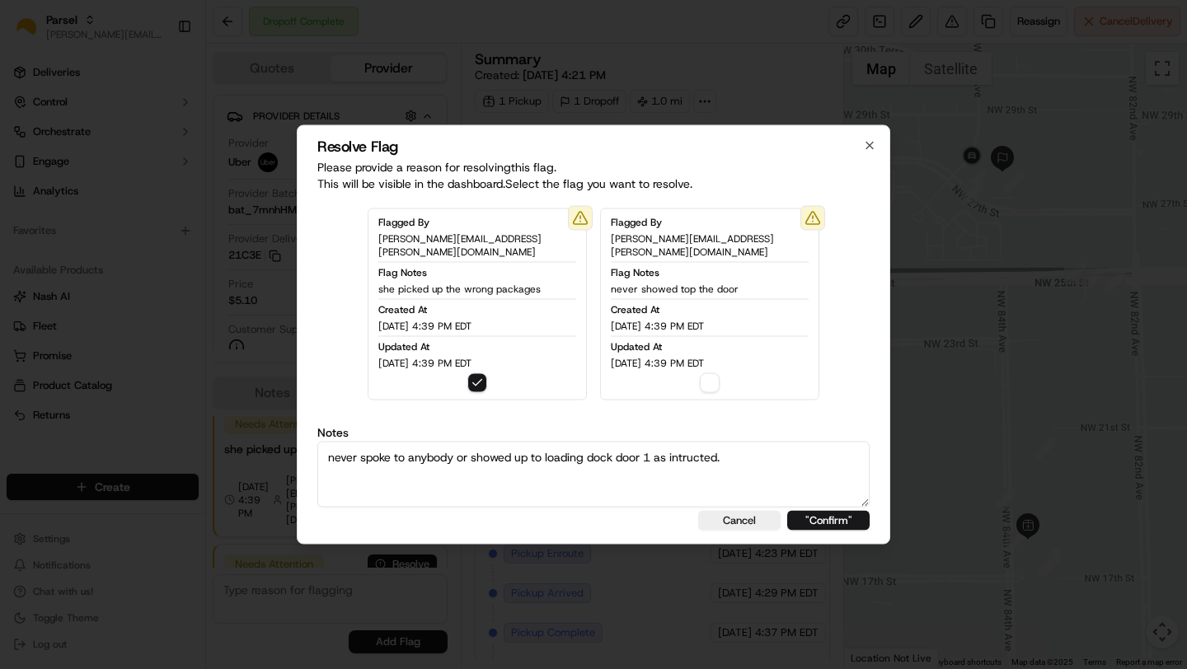
drag, startPoint x: 700, startPoint y: 444, endPoint x: 242, endPoint y: 461, distance: 457.6
click at [242, 461] on body "Parsel [EMAIL_ADDRESS][PERSON_NAME][DOMAIN_NAME] Toggle Sidebar Deliveries Cont…" at bounding box center [593, 334] width 1187 height 669
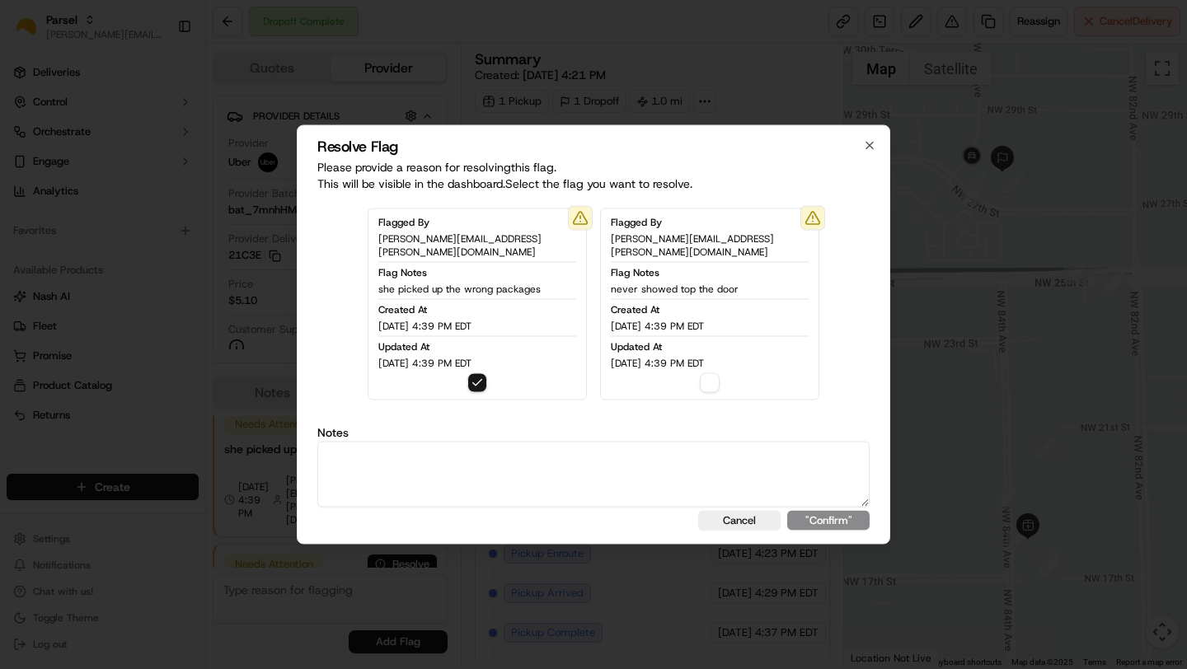
type textarea "n"
type textarea "t"
type textarea "the note entered is inaccurate"
click at [815, 515] on button ""Confirm"" at bounding box center [828, 521] width 82 height 20
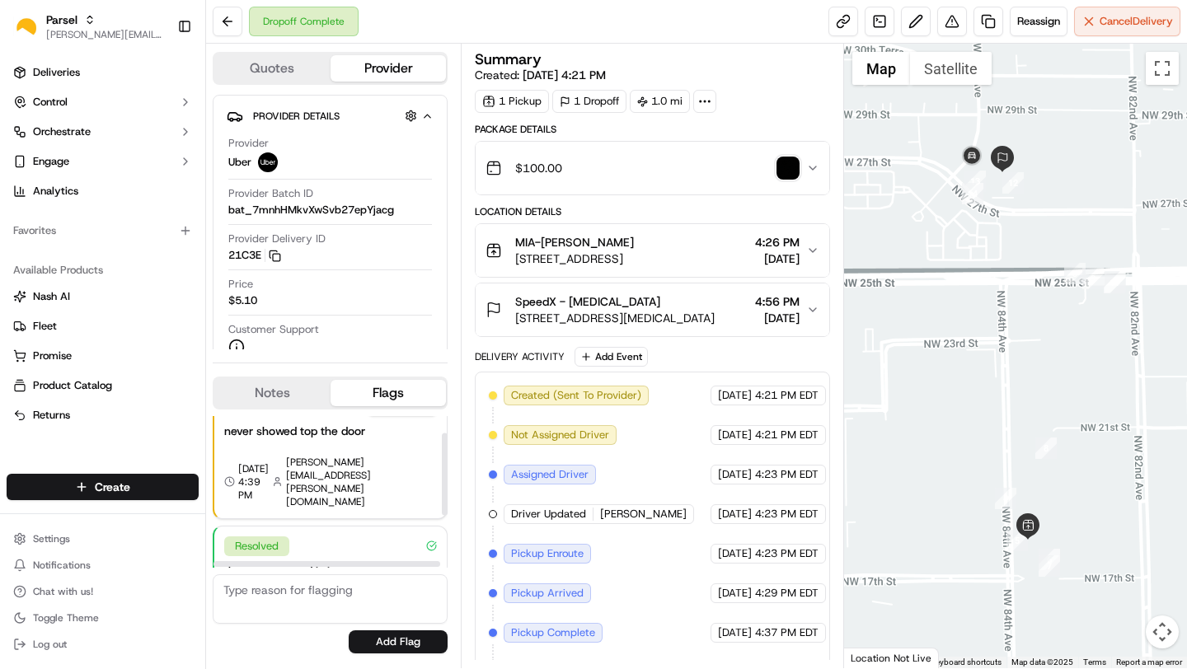
scroll to position [0, 0]
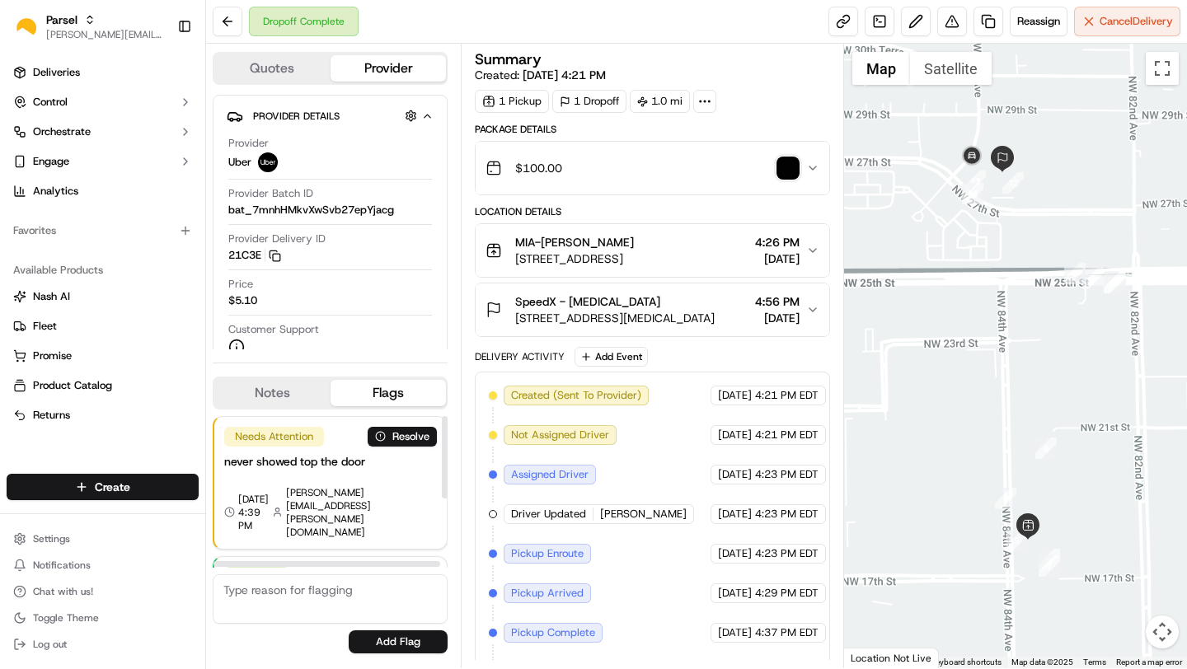
click at [340, 479] on div "Needs Attention Resolve never showed top the door [DATE] 4:39 PM [PERSON_NAME][…" at bounding box center [330, 483] width 232 height 132
click at [298, 438] on div "Needs Attention" at bounding box center [274, 437] width 100 height 20
